Goal: Task Accomplishment & Management: Complete application form

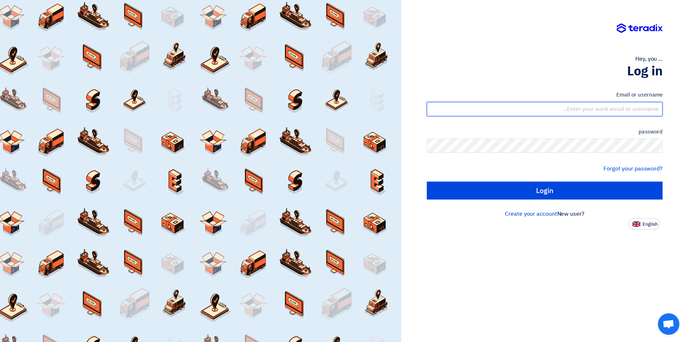
type input "sales@tareeqalkhair.com"
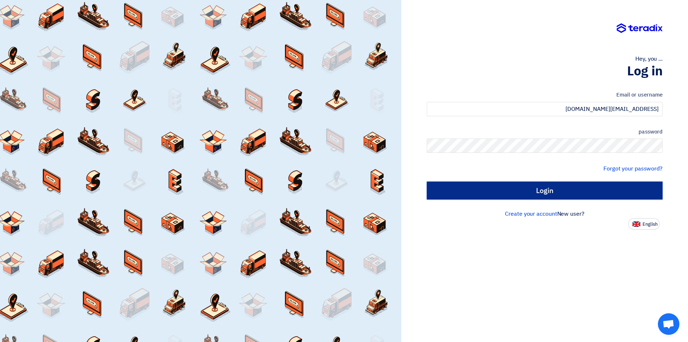
click at [540, 192] on input "Login" at bounding box center [545, 190] width 236 height 18
type input "Sign in"
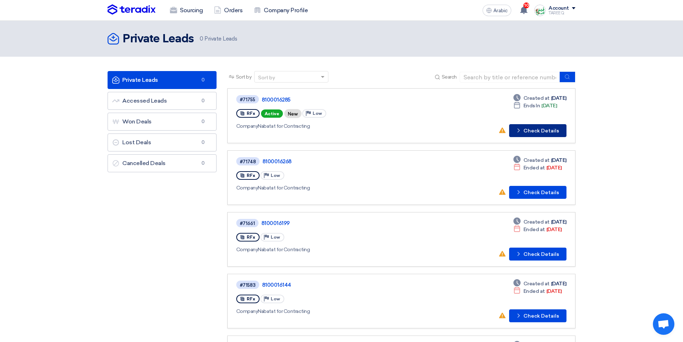
click at [538, 128] on font "Check Details" at bounding box center [540, 131] width 35 height 6
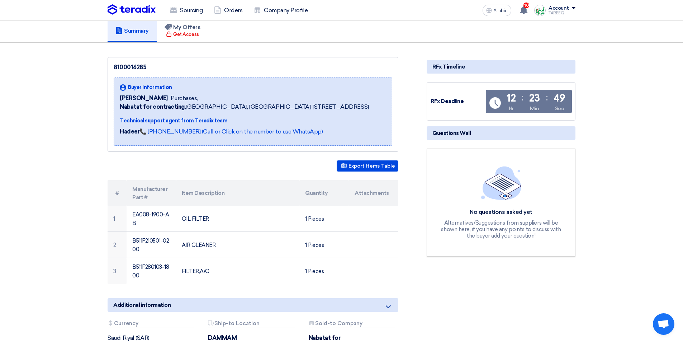
scroll to position [108, 0]
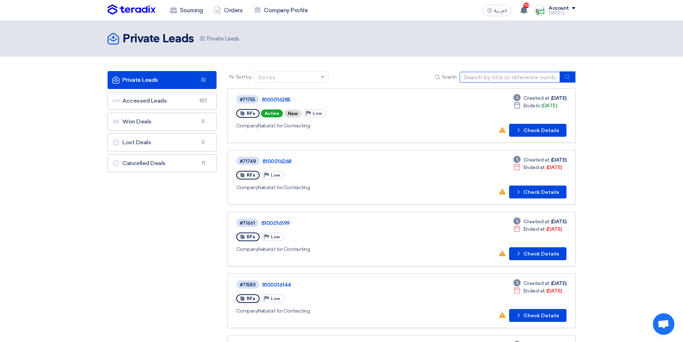
click at [494, 78] on input at bounding box center [509, 77] width 100 height 11
type input "16091"
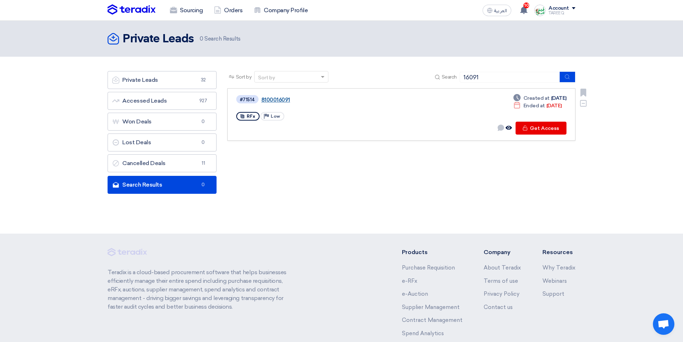
click at [280, 100] on link "8100016091" at bounding box center [350, 99] width 179 height 6
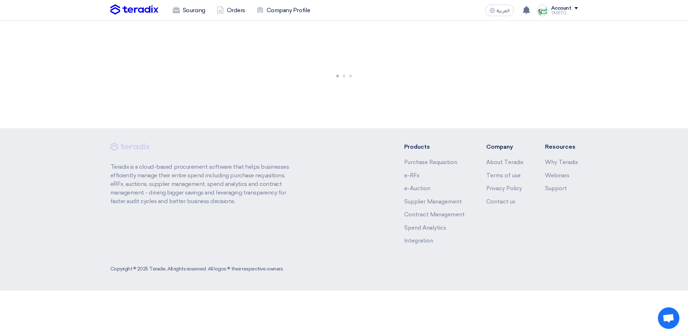
click at [280, 100] on div at bounding box center [344, 75] width 688 height 108
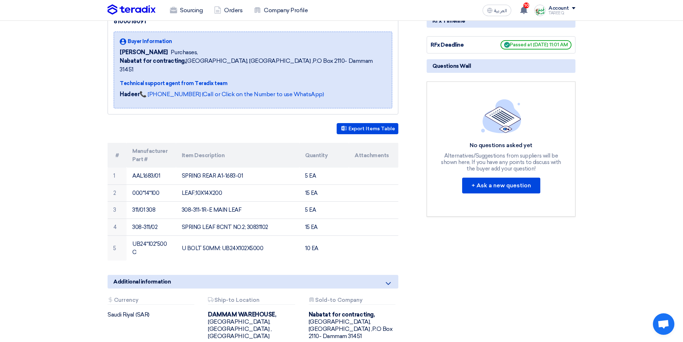
scroll to position [108, 0]
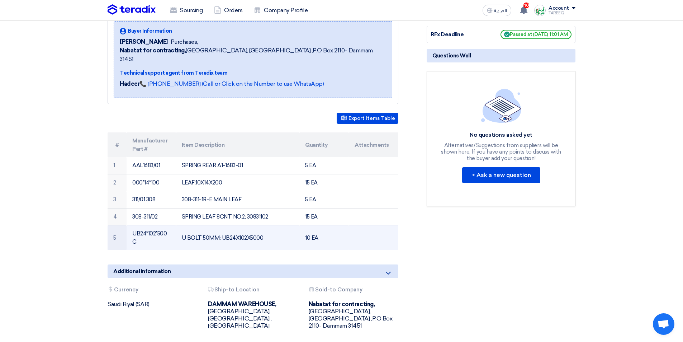
click at [156, 225] on td "UB24*102*500C" at bounding box center [151, 237] width 49 height 25
click at [144, 225] on td "UB24*102*500C" at bounding box center [151, 237] width 49 height 25
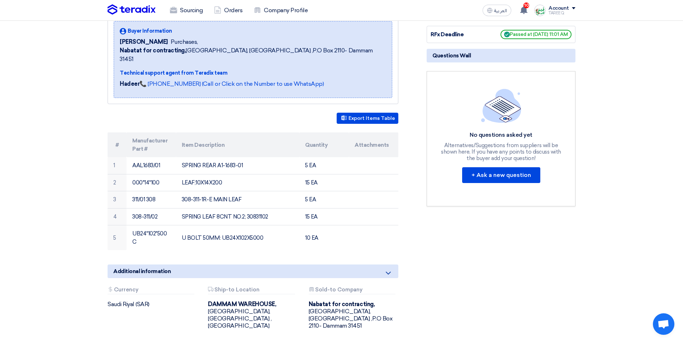
copy tr "UB24*102*500C"
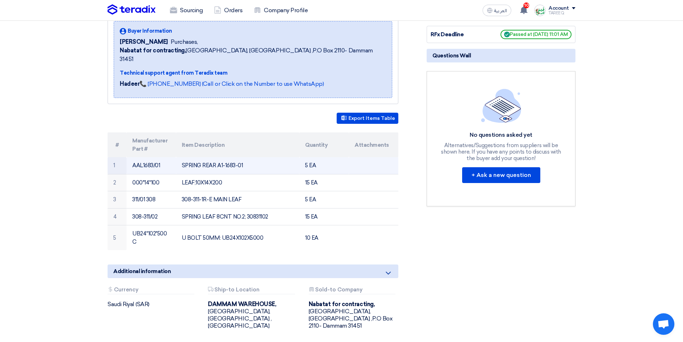
click at [151, 157] on td "AAL1683/01" at bounding box center [151, 165] width 49 height 17
click at [158, 157] on td "AAL1683/01" at bounding box center [151, 165] width 49 height 17
click at [157, 157] on td "AAL1683/01" at bounding box center [151, 165] width 49 height 17
drag, startPoint x: 157, startPoint y: 156, endPoint x: 133, endPoint y: 156, distance: 24.4
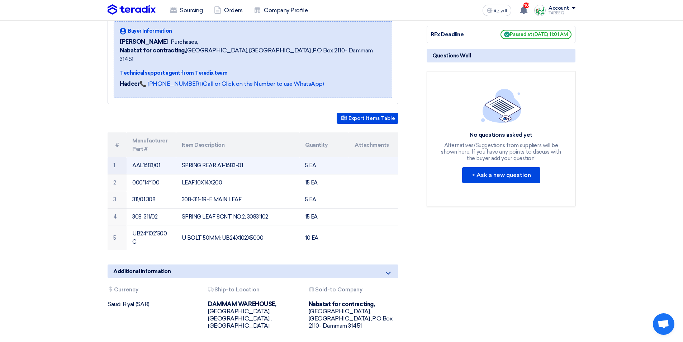
click at [134, 157] on td "AAL1683/01" at bounding box center [151, 165] width 49 height 17
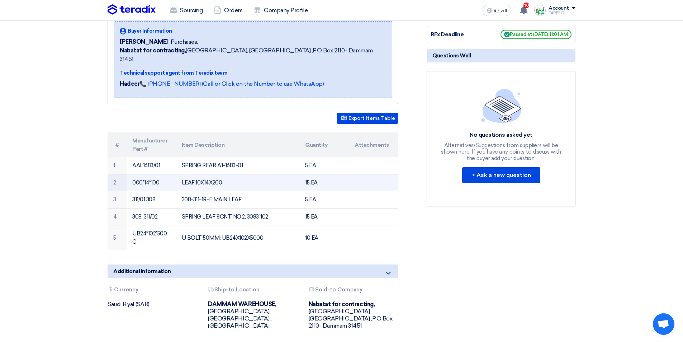
click at [160, 174] on td "000*14*100" at bounding box center [151, 182] width 49 height 17
click at [140, 174] on td "000*14*100" at bounding box center [151, 182] width 49 height 17
copy tr "000*14*100"
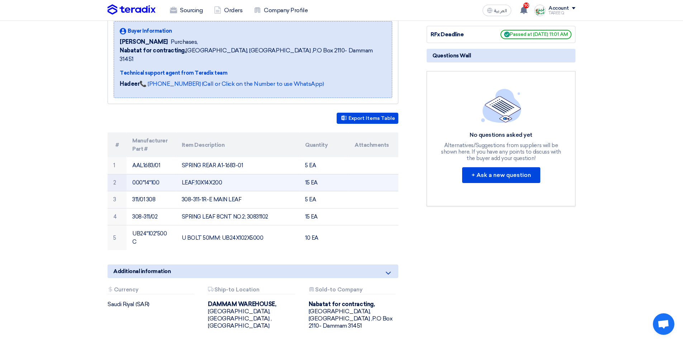
click at [193, 175] on td "LEAF;10X14X200" at bounding box center [238, 182] width 124 height 17
click at [140, 174] on td "000*14*100" at bounding box center [151, 182] width 49 height 17
copy tr "000*14*100"
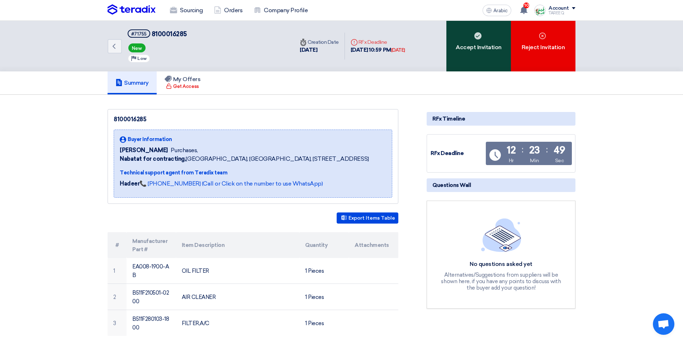
click at [481, 53] on div "Accept Invitation" at bounding box center [478, 46] width 65 height 51
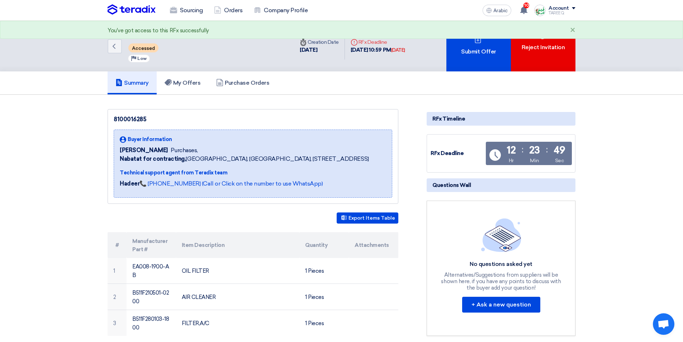
click at [481, 53] on font "Submit Offer" at bounding box center [478, 51] width 35 height 7
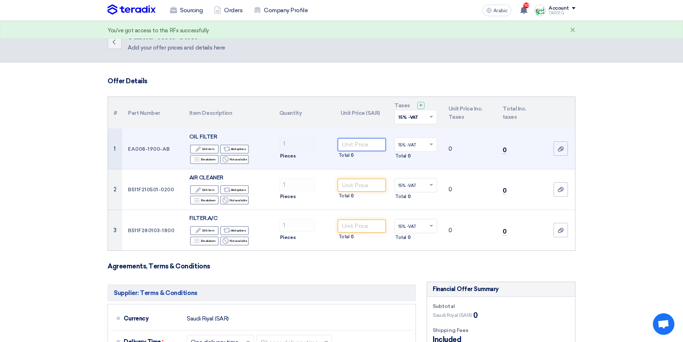
click at [368, 140] on input "number" at bounding box center [362, 144] width 48 height 13
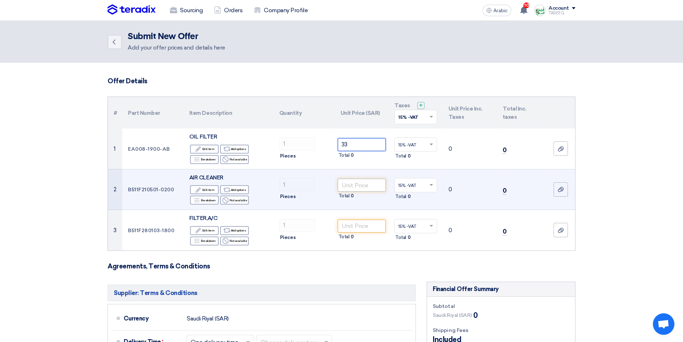
type input "33"
click at [372, 184] on input "number" at bounding box center [362, 184] width 48 height 13
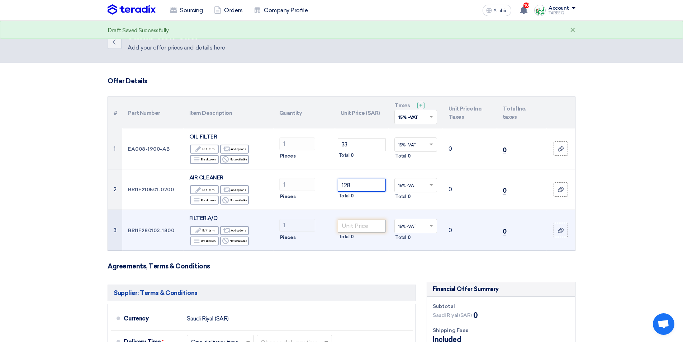
type input "128"
click at [359, 230] on input "number" at bounding box center [362, 225] width 48 height 13
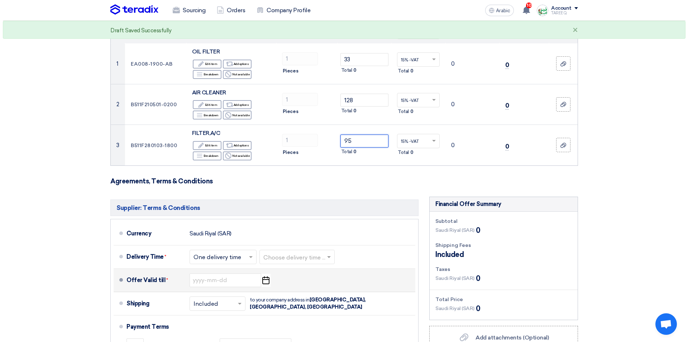
scroll to position [179, 0]
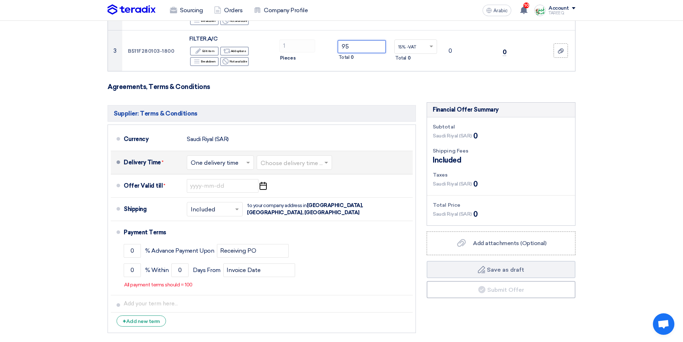
type input "95"
click at [293, 163] on input "text" at bounding box center [295, 163] width 68 height 10
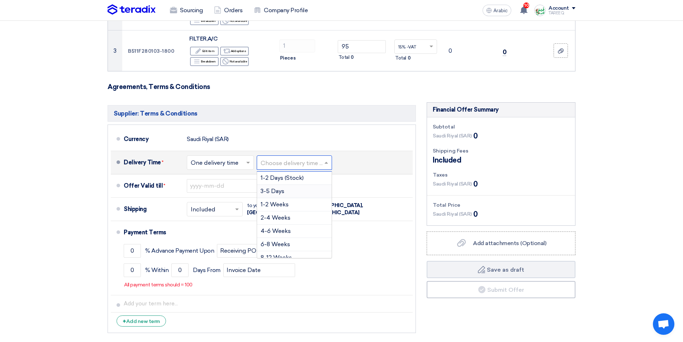
click at [265, 192] on font "3-5 Days" at bounding box center [273, 190] width 24 height 7
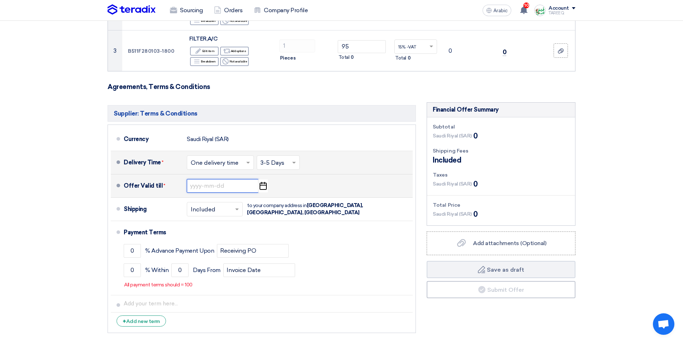
click at [228, 188] on input at bounding box center [223, 186] width 72 height 14
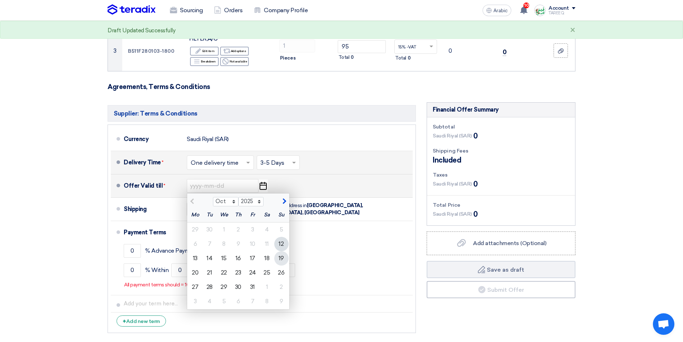
click at [280, 260] on font "19" at bounding box center [280, 257] width 5 height 7
type input "10/19/2025"
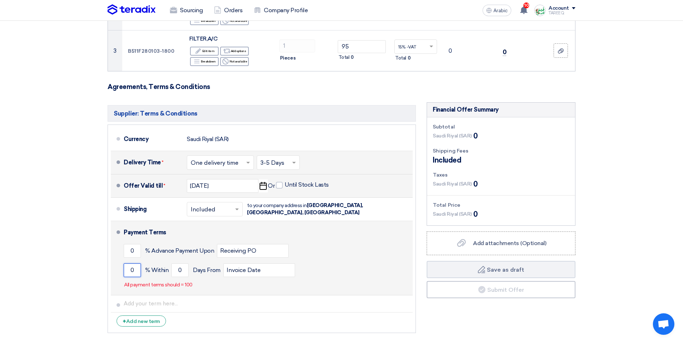
click at [132, 271] on input "0" at bounding box center [132, 270] width 17 height 14
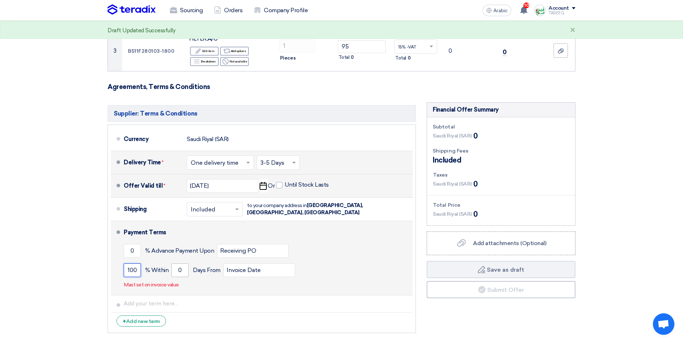
type input "100"
click at [175, 272] on input "0" at bounding box center [179, 270] width 17 height 14
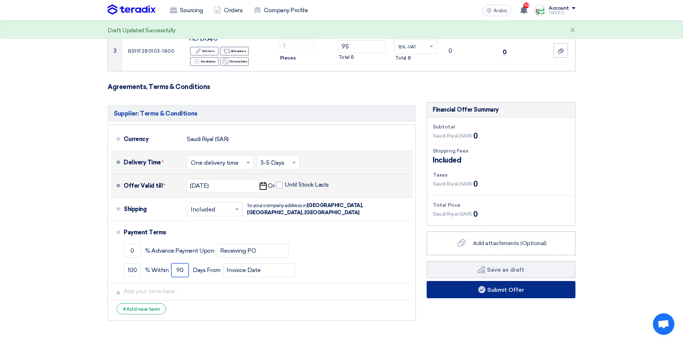
type input "90"
click at [460, 294] on button "Submit Offer" at bounding box center [501, 289] width 149 height 17
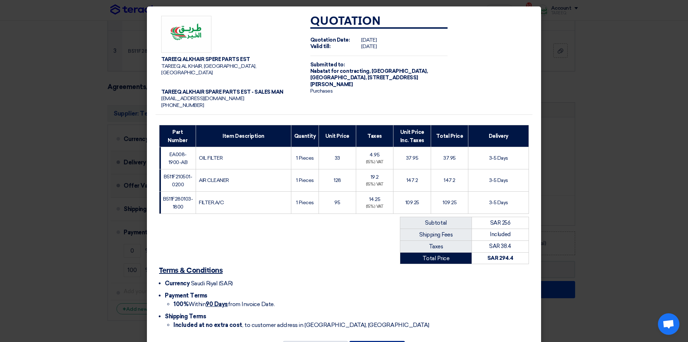
click at [391, 340] on button "Submit Offer" at bounding box center [377, 348] width 56 height 16
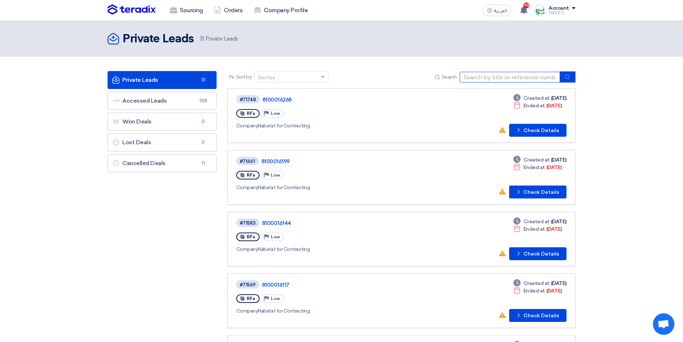
click at [476, 75] on input at bounding box center [509, 77] width 100 height 11
click at [509, 80] on input at bounding box center [509, 77] width 100 height 11
type input "71755"
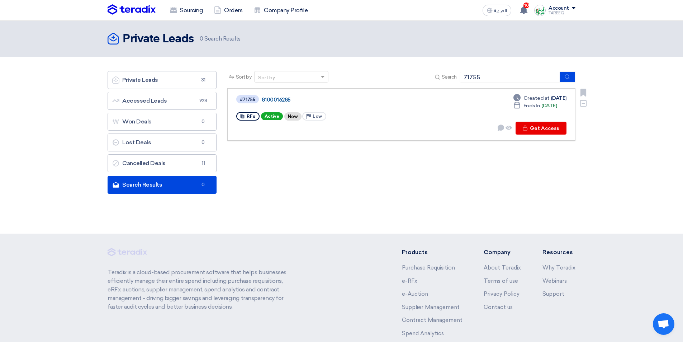
click at [284, 100] on link "8100016285" at bounding box center [351, 99] width 179 height 6
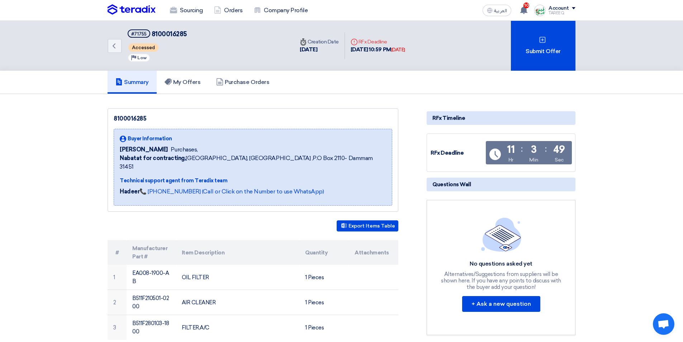
scroll to position [36, 0]
